Goal: Check status: Check status

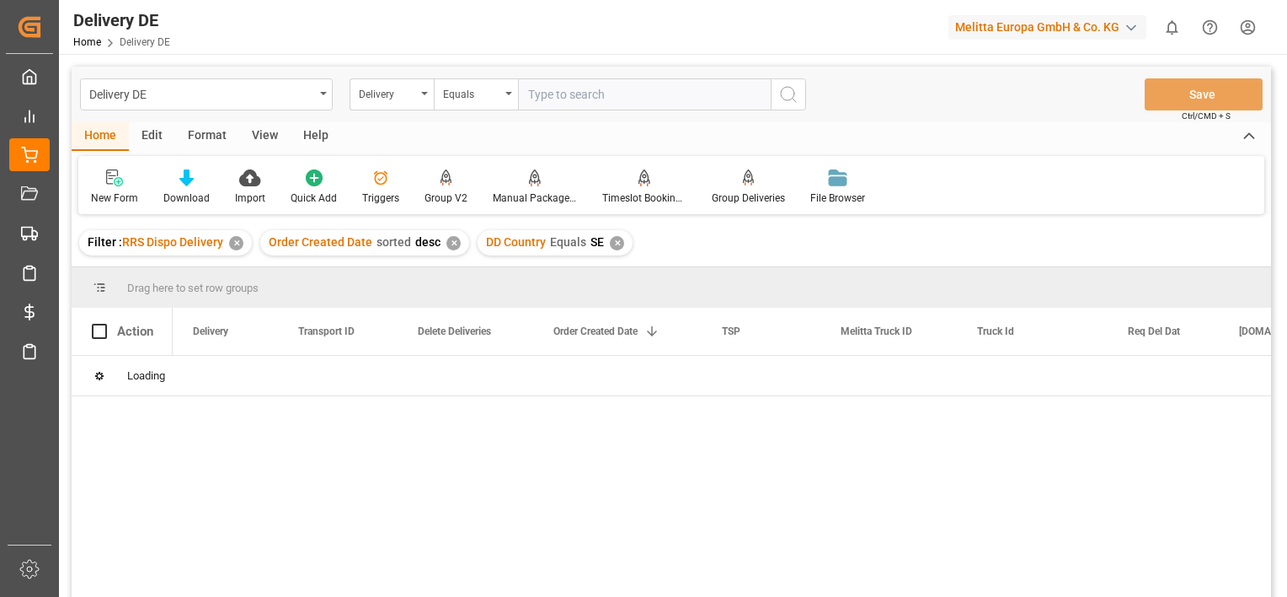
click at [237, 246] on div "✕" at bounding box center [236, 243] width 14 height 14
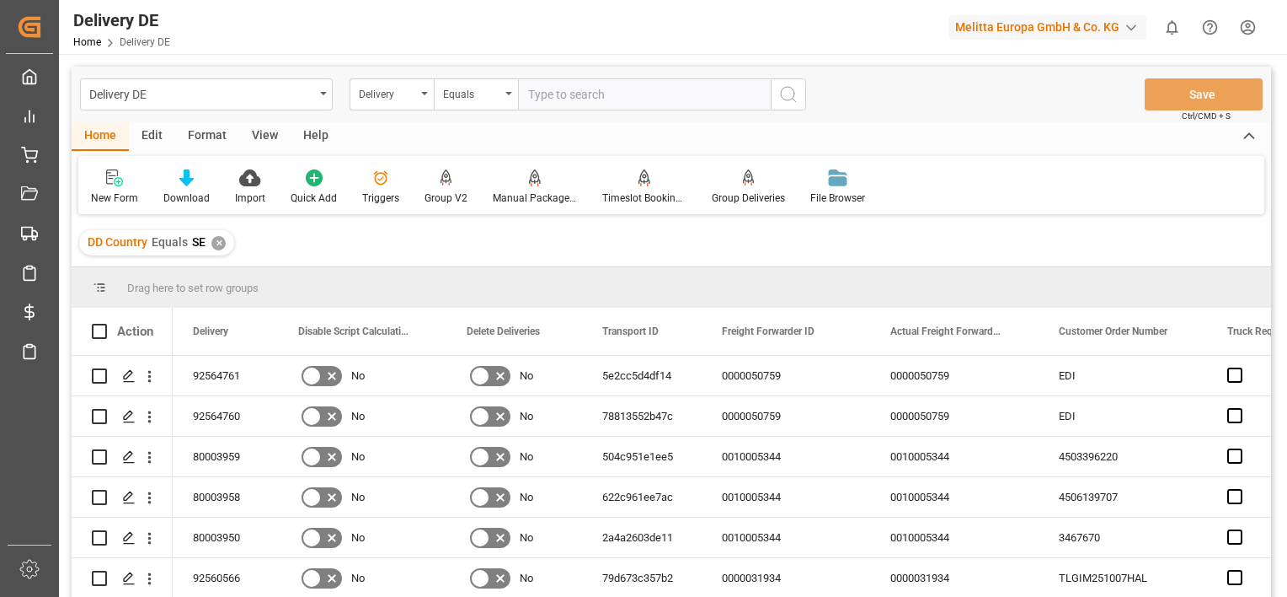
click at [212, 246] on div "✕" at bounding box center [218, 243] width 14 height 14
